Goal: Task Accomplishment & Management: Complete application form

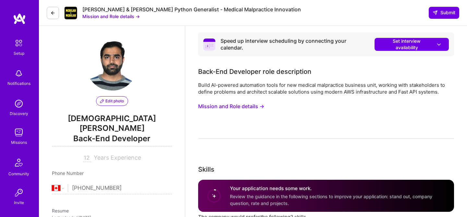
select select "CA"
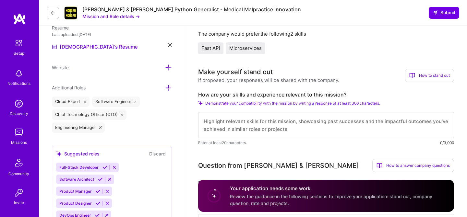
scroll to position [201, 0]
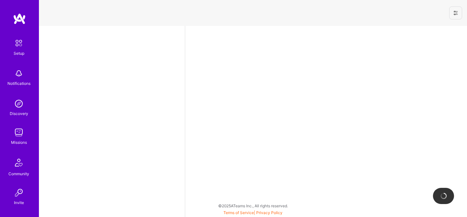
select select "CA"
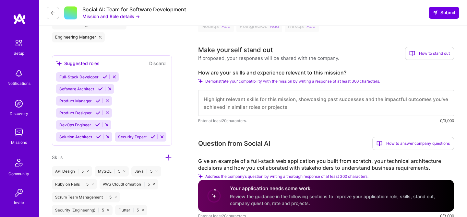
scroll to position [1, 0]
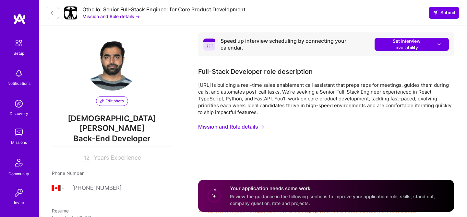
select select "CA"
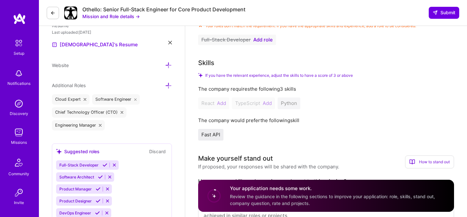
scroll to position [170, 0]
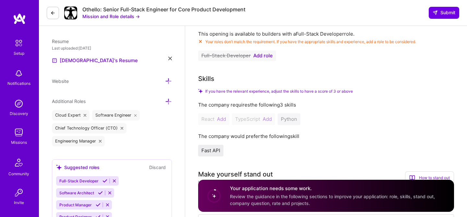
click at [261, 53] on span "Add role" at bounding box center [262, 55] width 19 height 5
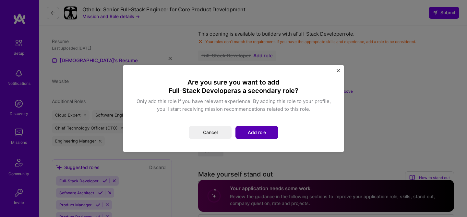
click at [257, 130] on button "Add role" at bounding box center [256, 132] width 43 height 13
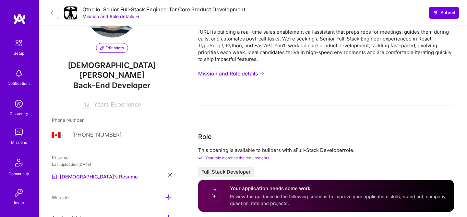
scroll to position [0, 0]
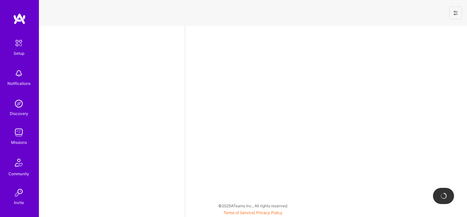
select select "CA"
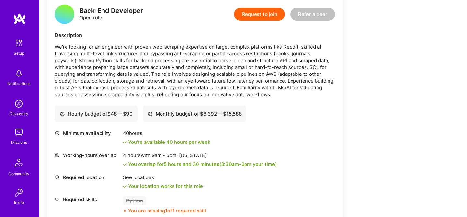
scroll to position [814, 0]
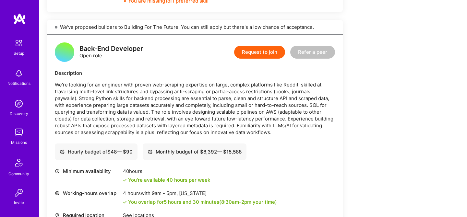
click at [261, 52] on button "Request to join" at bounding box center [259, 52] width 51 height 13
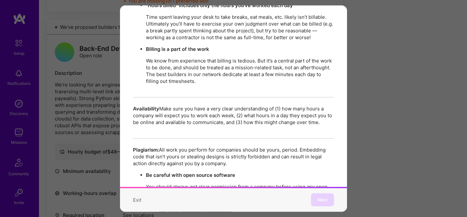
scroll to position [1140, 0]
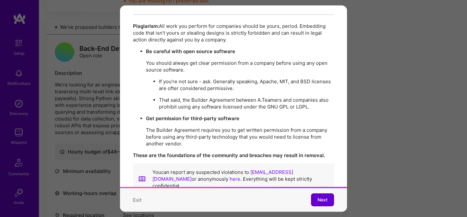
click at [321, 200] on span "Next" at bounding box center [323, 200] width 10 height 6
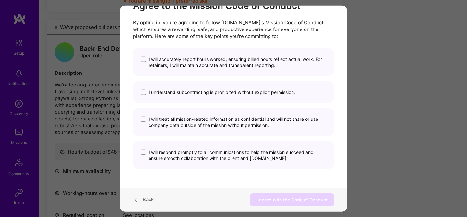
scroll to position [25, 0]
click at [210, 67] on span "I will accurately report hours worked, ensuring billed hours reflect actual wor…" at bounding box center [238, 62] width 178 height 12
click at [0, 0] on input "I will accurately report hours worked, ensuring billed hours reflect actual wor…" at bounding box center [0, 0] width 0 height 0
click at [209, 90] on span "I understand subcontracting is prohibited without explicit permission." at bounding box center [222, 92] width 147 height 6
click at [0, 0] on input "I understand subcontracting is prohibited without explicit permission." at bounding box center [0, 0] width 0 height 0
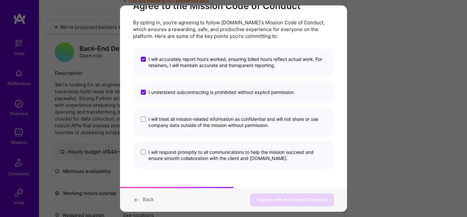
click at [213, 120] on span "I will treat all mission-related information as confidential and will not share…" at bounding box center [238, 122] width 178 height 12
click at [0, 0] on input "I will treat all mission-related information as confidential and will not share…" at bounding box center [0, 0] width 0 height 0
click at [222, 160] on span "I will respond promptly to all communications to help the mission succeed and e…" at bounding box center [238, 155] width 178 height 12
click at [0, 0] on input "I will respond promptly to all communications to help the mission succeed and e…" at bounding box center [0, 0] width 0 height 0
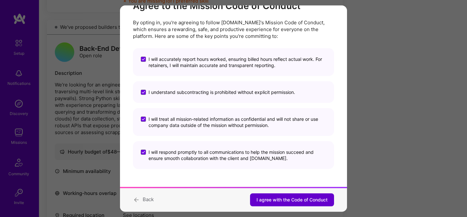
click at [292, 199] on span "I agree with the Code of Conduct" at bounding box center [292, 200] width 71 height 6
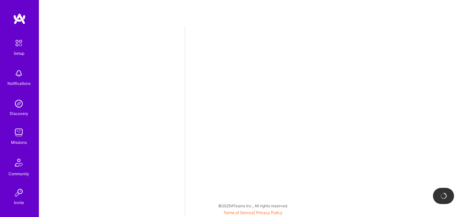
select select "CA"
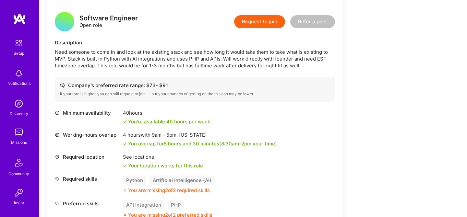
scroll to position [87, 0]
